Goal: Task Accomplishment & Management: Complete application form

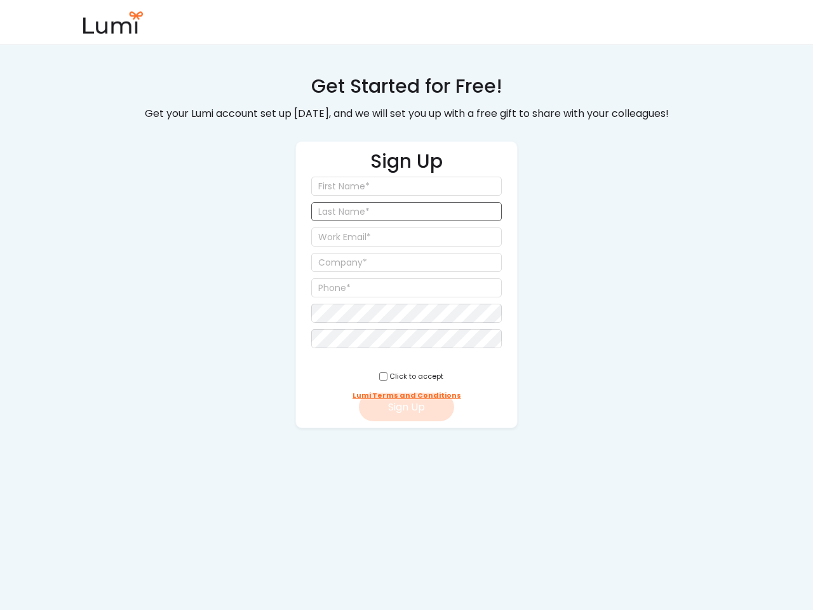
click at [406, 214] on input "input" at bounding box center [406, 211] width 191 height 19
click at [406, 250] on div "Sign Up Click to accept Lumi Terms and Conditions Sign Up" at bounding box center [406, 284] width 222 height 287
click at [406, 86] on div "Get Started for Free!" at bounding box center [406, 86] width 191 height 27
click at [406, 114] on div "Get your Lumi account set up [DATE], and we will set you up with a free gift to…" at bounding box center [406, 114] width 542 height 18
click at [406, 284] on input "input" at bounding box center [406, 287] width 191 height 19
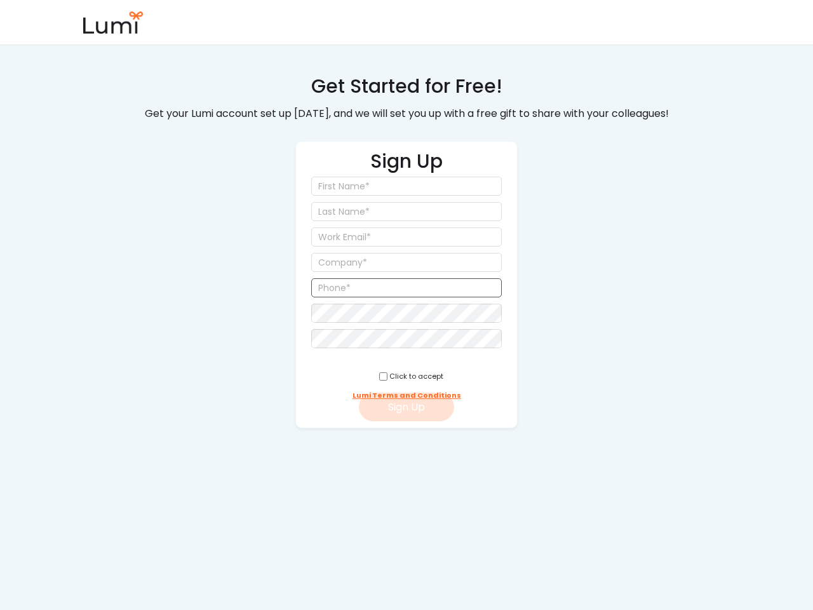
click at [406, 162] on h2 "Sign Up" at bounding box center [406, 162] width 72 height 29
click at [406, 186] on input "input" at bounding box center [406, 186] width 191 height 19
click at [406, 211] on input "input" at bounding box center [406, 211] width 191 height 19
click at [406, 237] on input "email" at bounding box center [406, 236] width 191 height 19
